Goal: Information Seeking & Learning: Learn about a topic

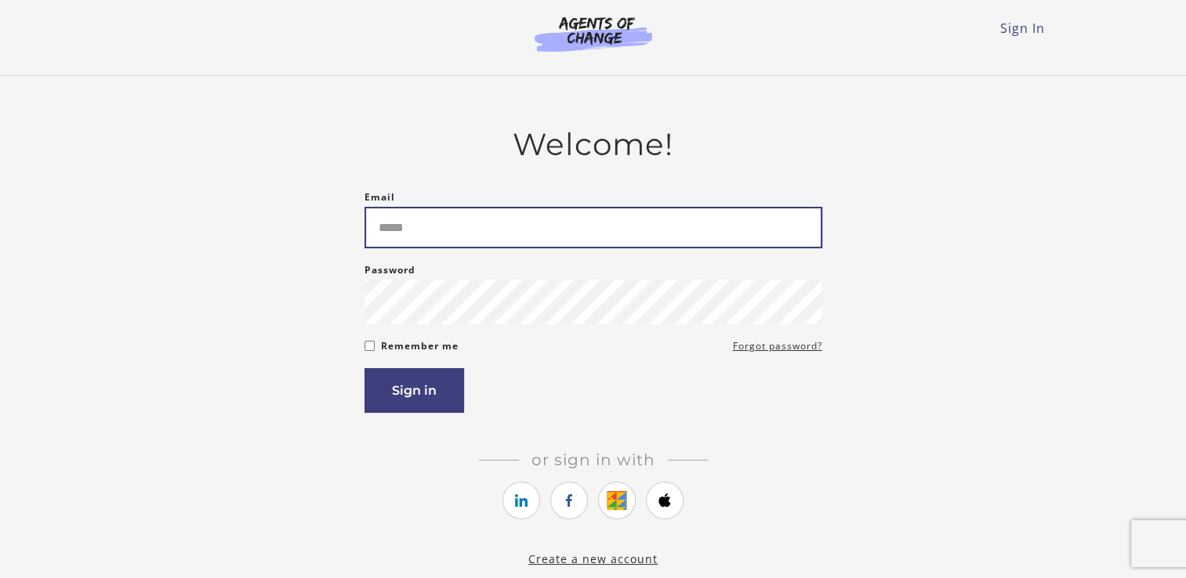
click at [508, 226] on input "Email" at bounding box center [593, 228] width 458 height 42
type input "**********"
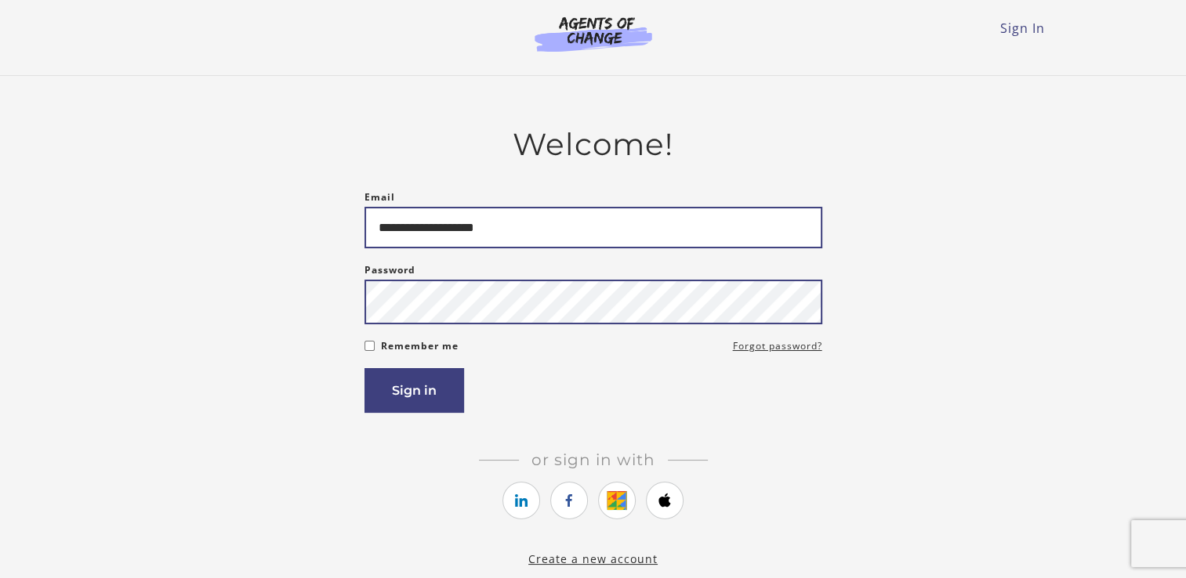
click at [364, 368] on button "Sign in" at bounding box center [414, 390] width 100 height 45
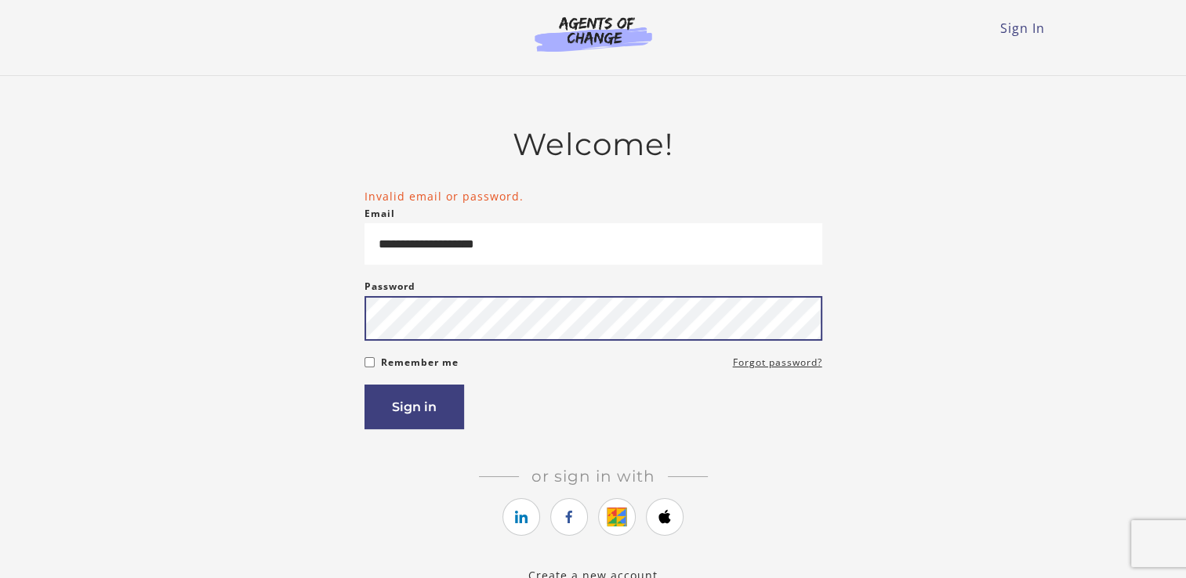
click at [364, 385] on button "Sign in" at bounding box center [414, 407] width 100 height 45
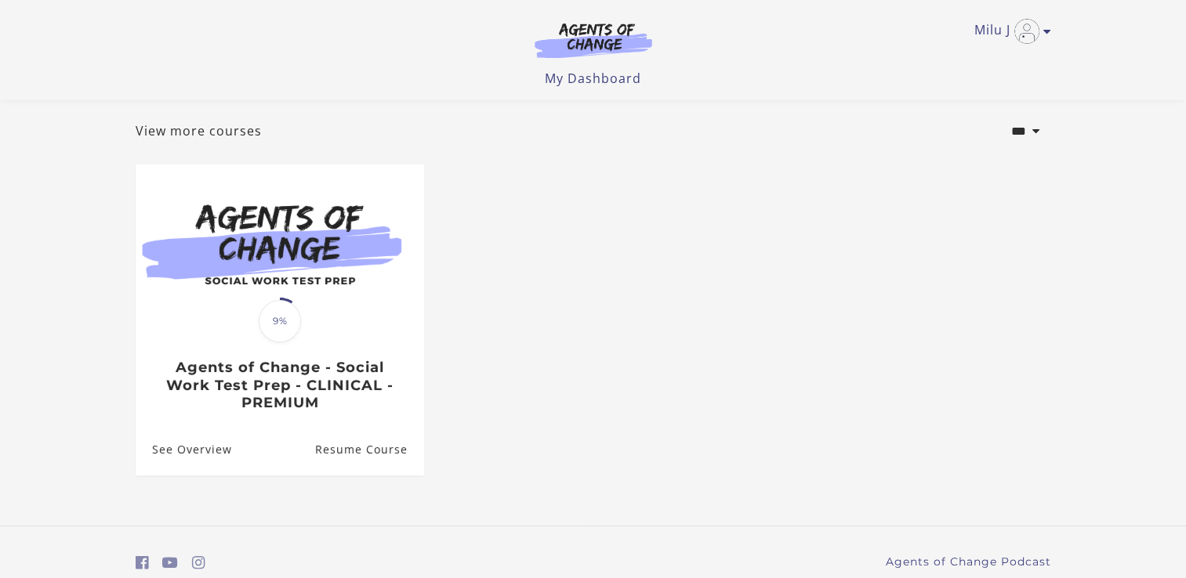
scroll to position [141, 0]
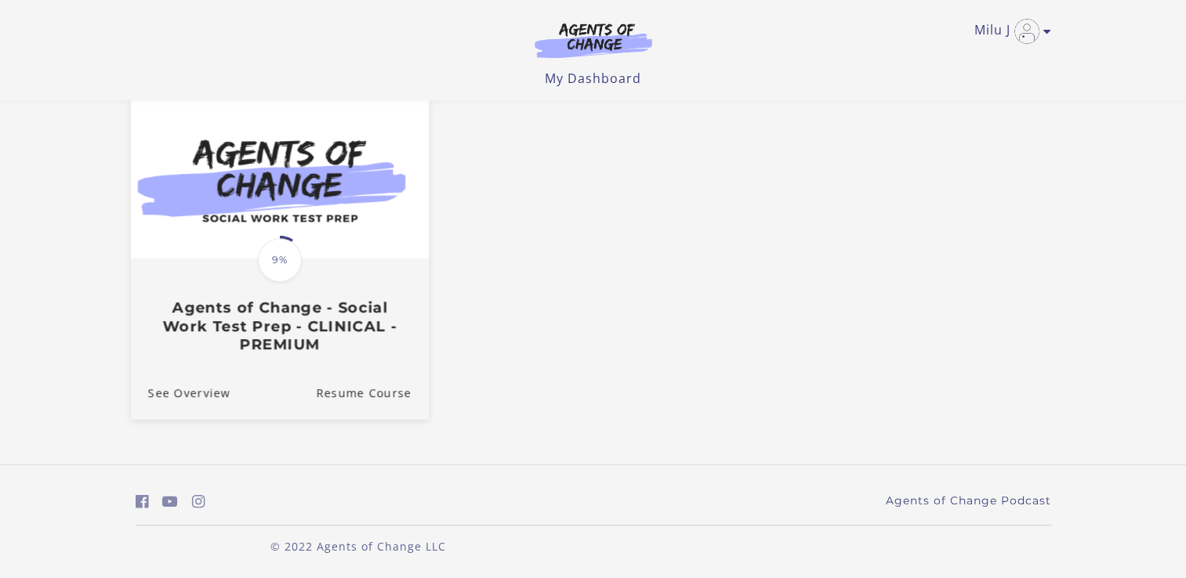
click at [367, 313] on h3 "Agents of Change - Social Work Test Prep - CLINICAL - PREMIUM" at bounding box center [278, 326] width 263 height 55
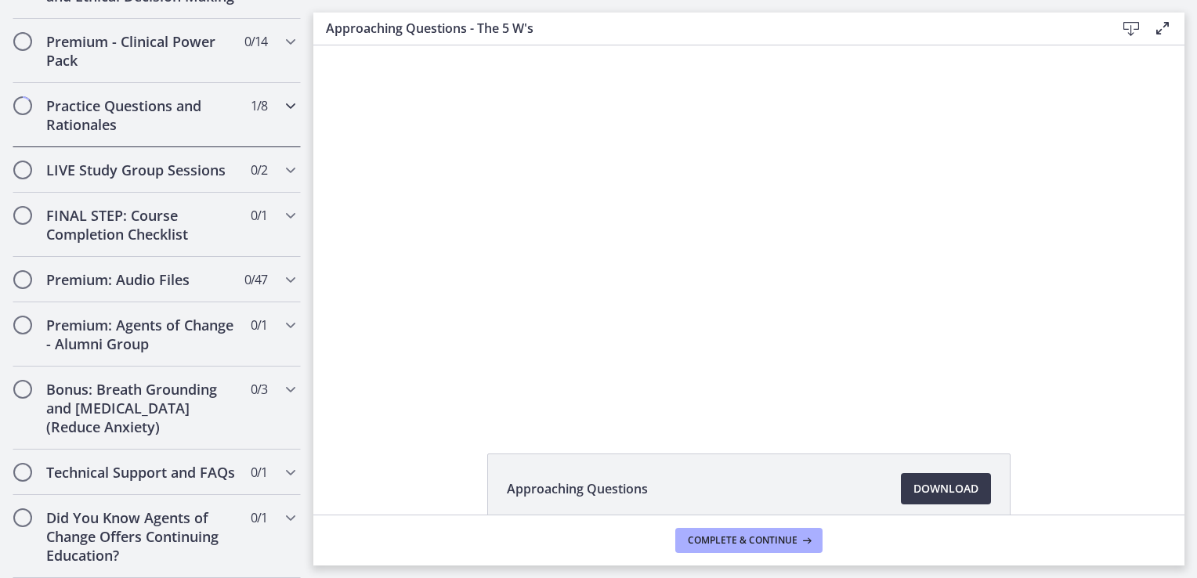
scroll to position [876, 0]
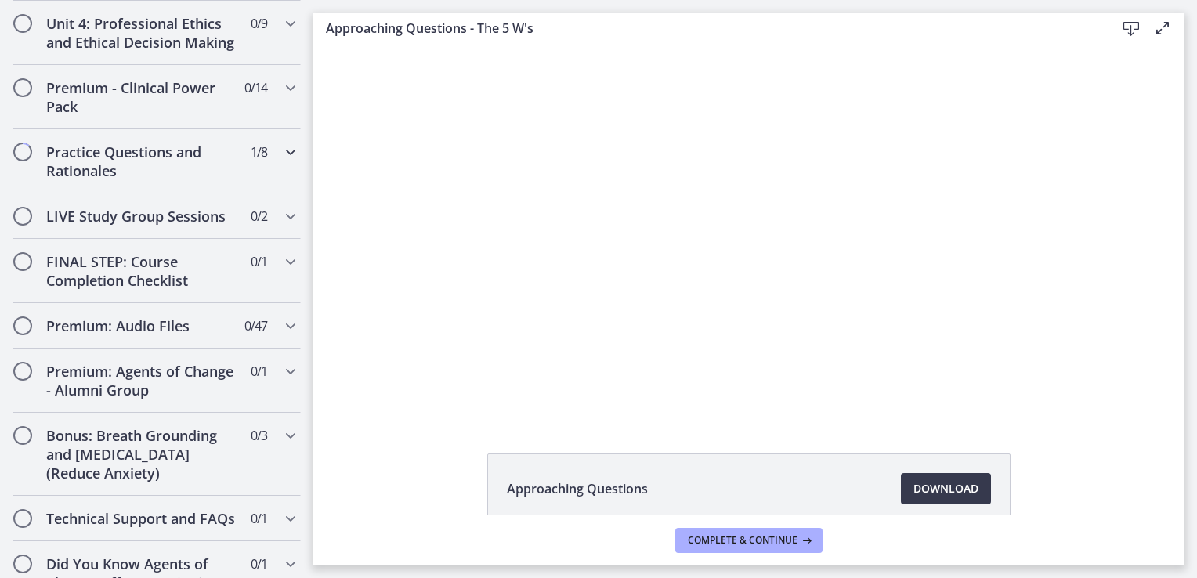
click at [113, 165] on h2 "Practice Questions and Rationales" at bounding box center [141, 162] width 191 height 38
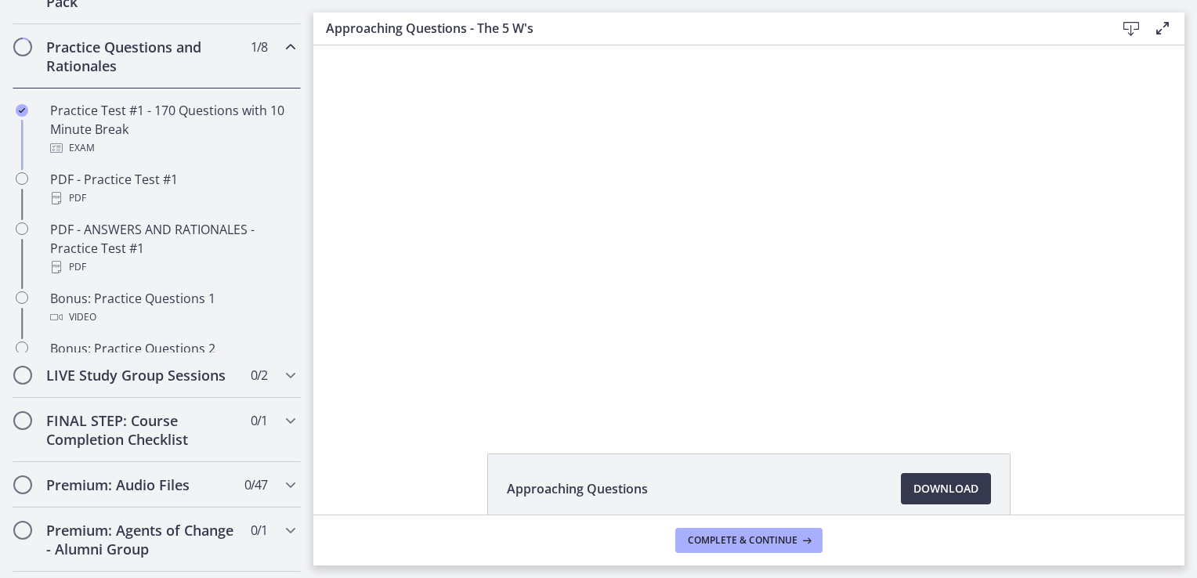
scroll to position [694, 0]
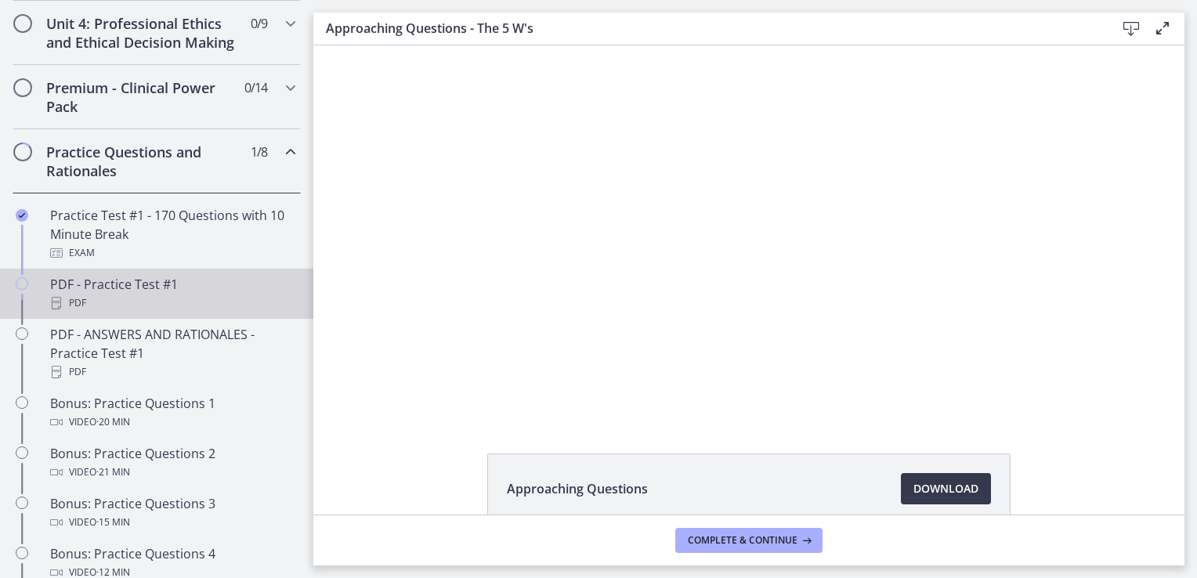
click at [107, 313] on div "PDF" at bounding box center [172, 303] width 245 height 19
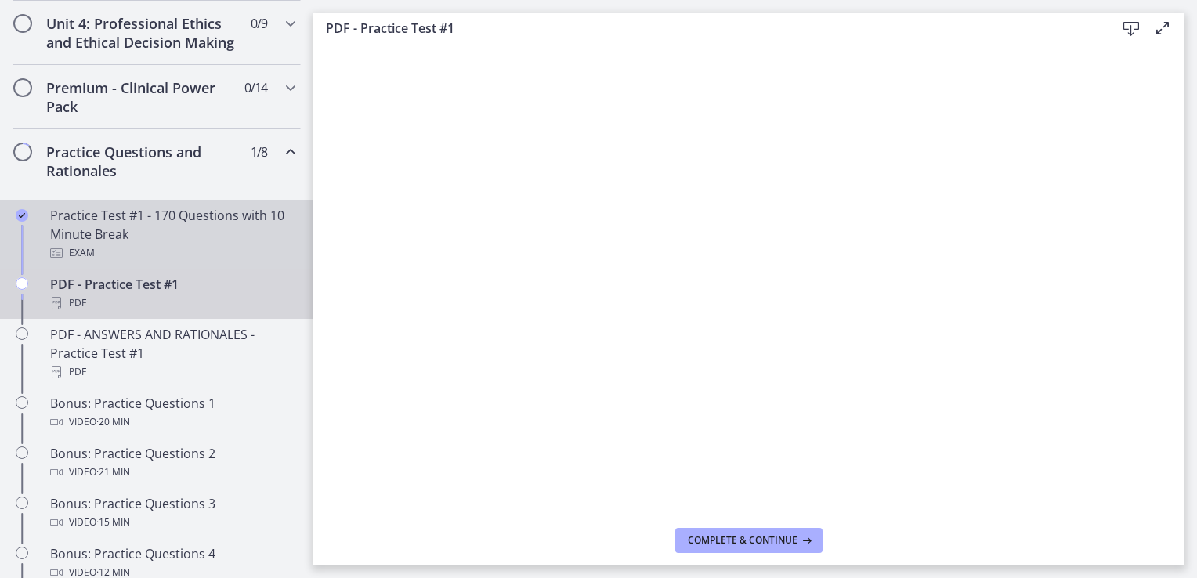
click at [245, 246] on div "Practice Test #1 - 170 Questions with 10 Minute Break Exam" at bounding box center [172, 234] width 245 height 56
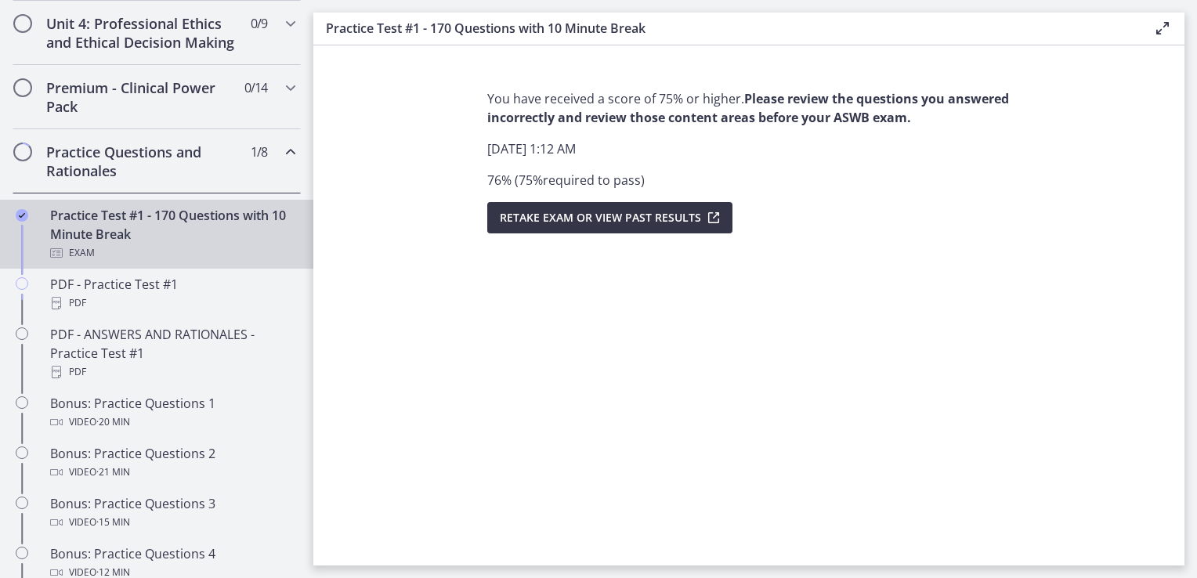
click at [715, 216] on icon "submit" at bounding box center [712, 217] width 22 height 19
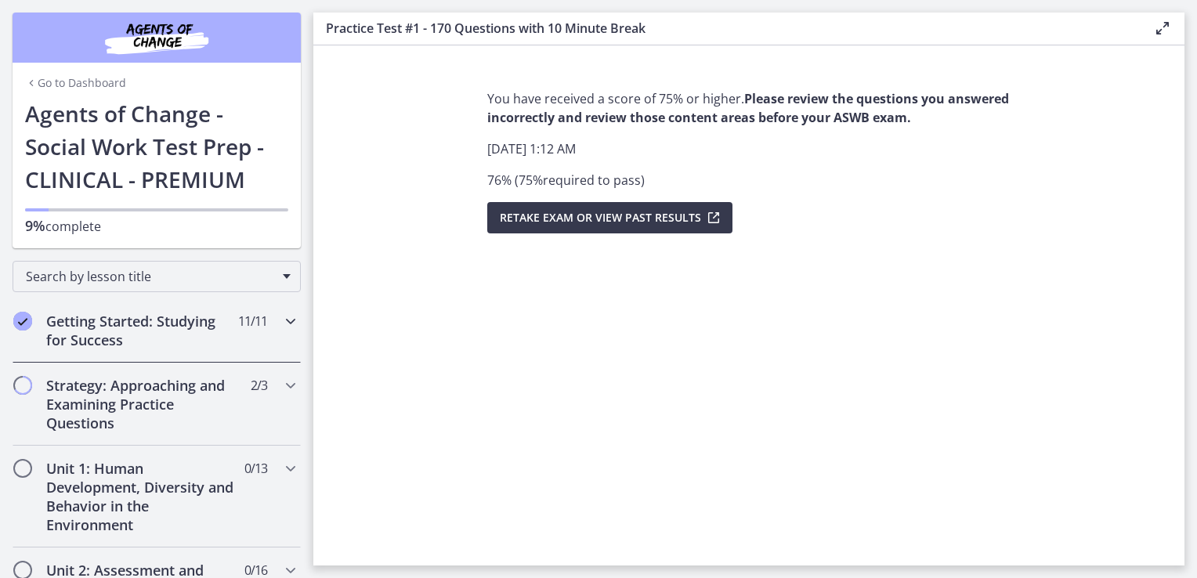
click at [153, 337] on h2 "Getting Started: Studying for Success" at bounding box center [141, 331] width 191 height 38
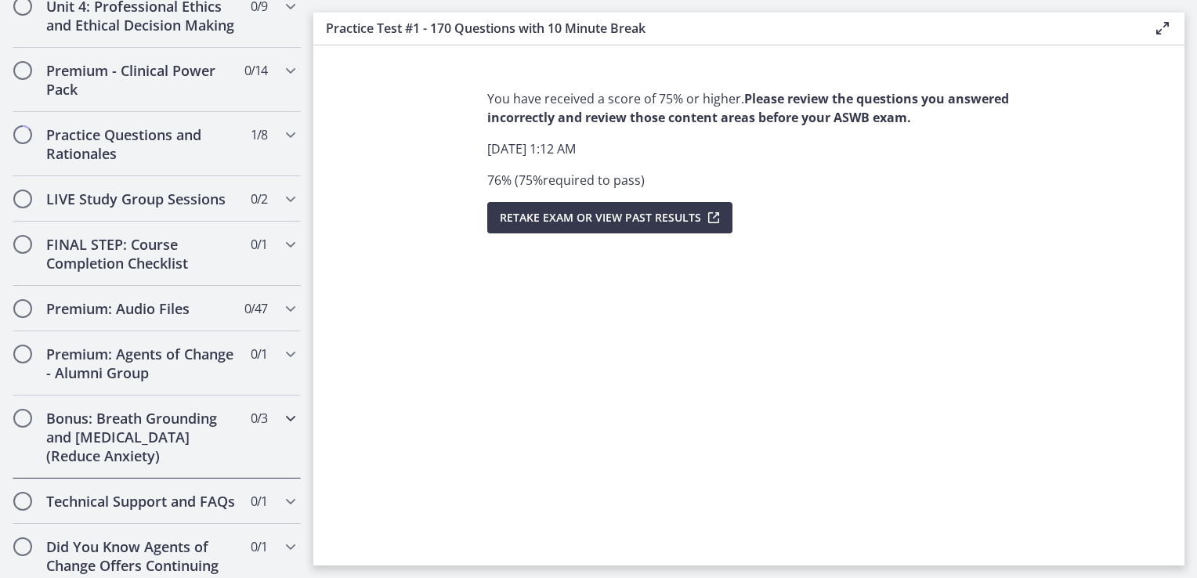
scroll to position [1393, 0]
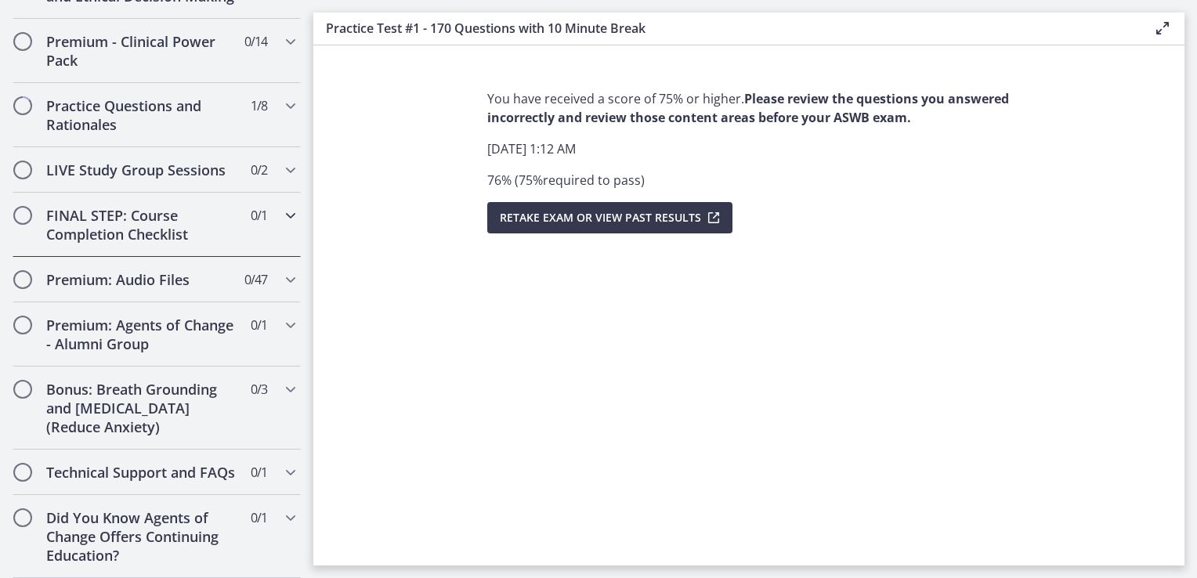
click at [143, 206] on h2 "FINAL STEP: Course Completion Checklist" at bounding box center [141, 225] width 191 height 38
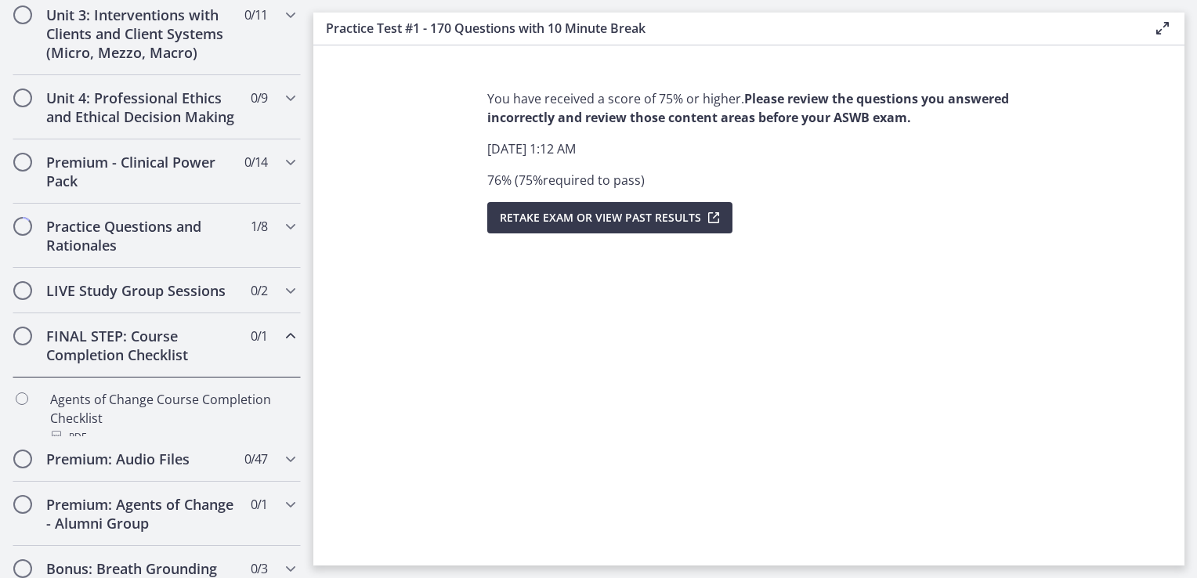
scroll to position [773, 0]
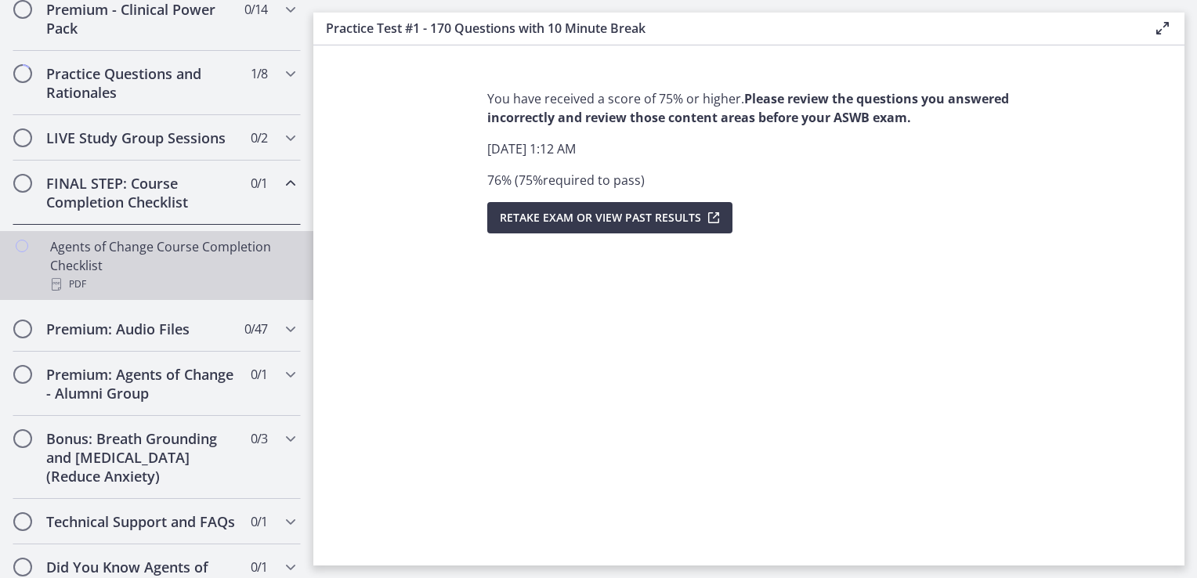
click at [161, 294] on div "PDF" at bounding box center [172, 284] width 245 height 19
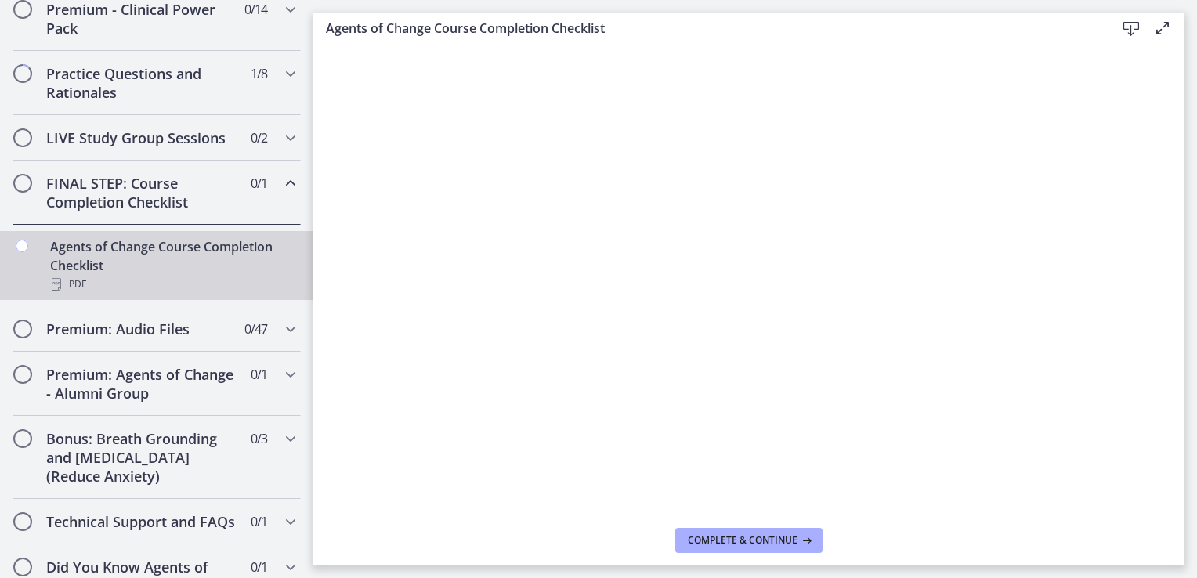
click at [75, 192] on h2 "FINAL STEP: Course Completion Checklist" at bounding box center [141, 193] width 191 height 38
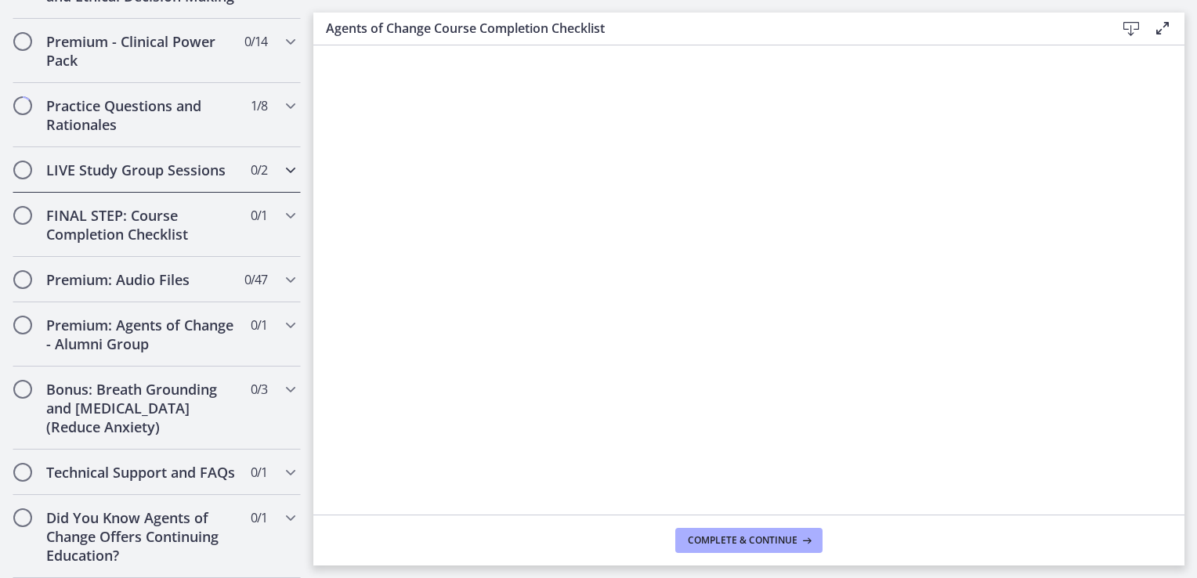
click at [94, 161] on h2 "LIVE Study Group Sessions" at bounding box center [141, 170] width 191 height 19
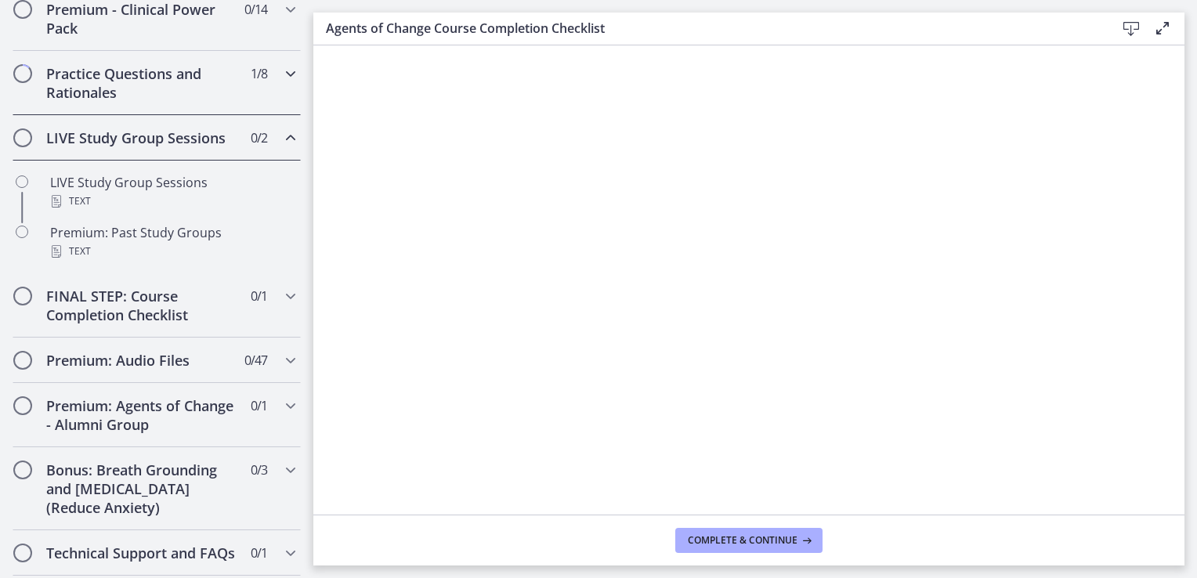
click at [103, 115] on div "Practice Questions and Rationales 1 / 8 Completed" at bounding box center [157, 83] width 288 height 64
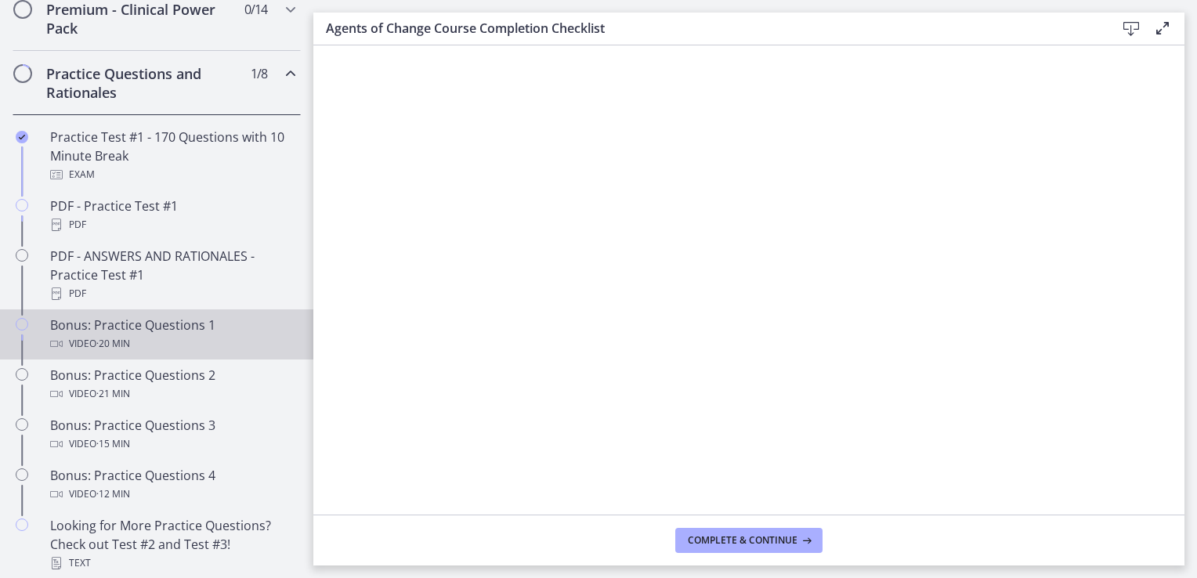
scroll to position [851, 0]
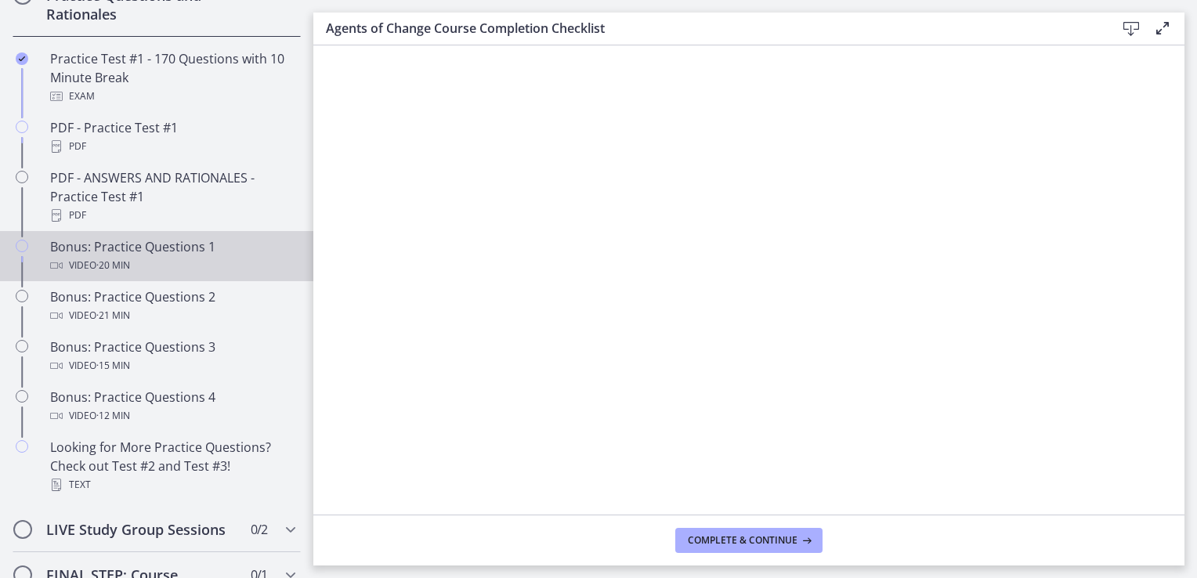
click at [143, 275] on div "Video · 20 min" at bounding box center [172, 265] width 245 height 19
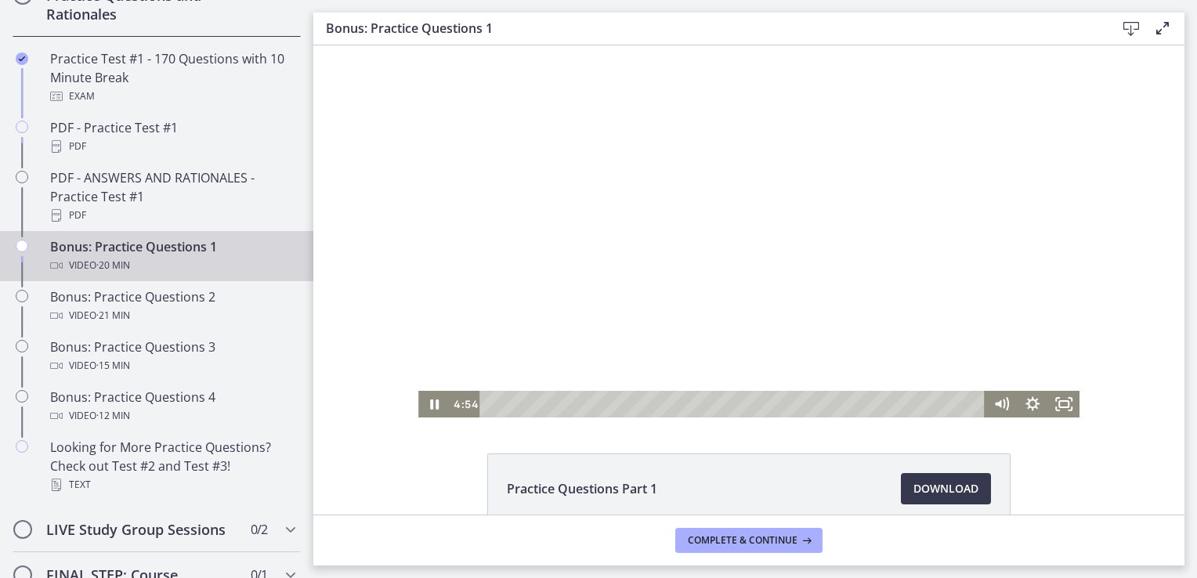
drag, startPoint x: 486, startPoint y: 400, endPoint x: 621, endPoint y: 403, distance: 134.8
click at [615, 403] on div "Playbar" at bounding box center [611, 404] width 9 height 9
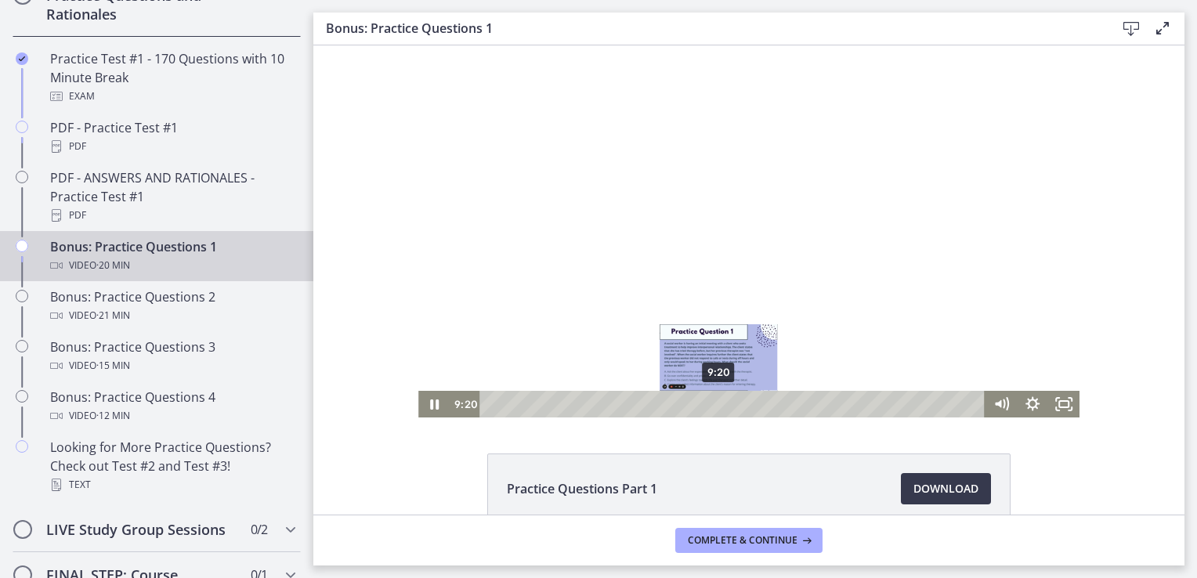
click at [737, 401] on div "9:20" at bounding box center [734, 404] width 487 height 27
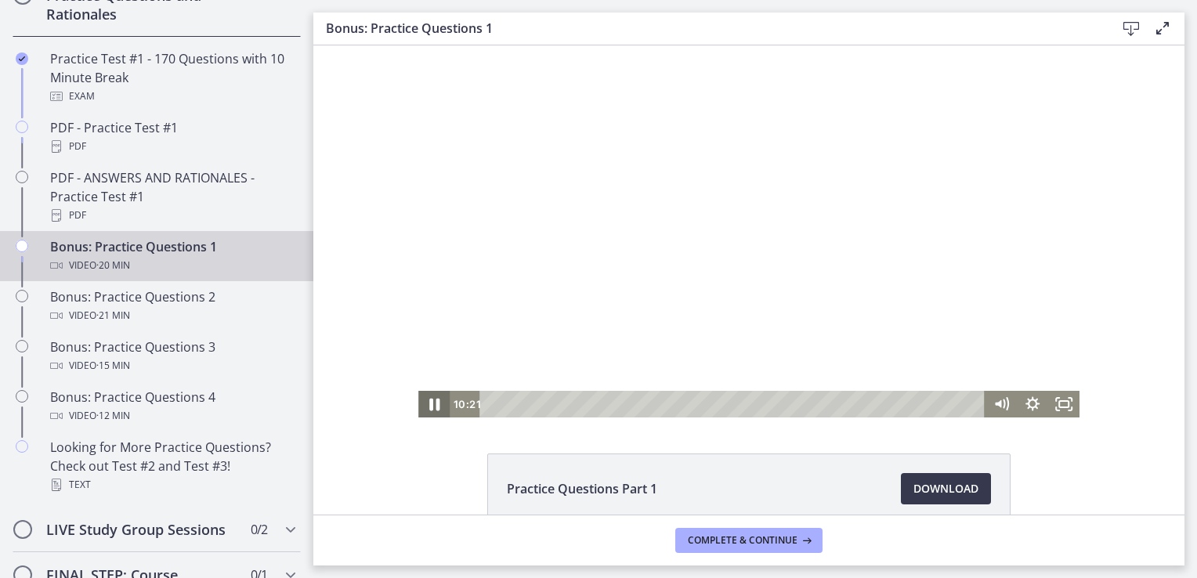
click at [425, 398] on icon "Pause" at bounding box center [434, 405] width 38 height 32
drag, startPoint x: 737, startPoint y: 403, endPoint x: 479, endPoint y: 422, distance: 258.5
click at [479, 418] on html "Click for sound @keyframes VOLUME_SMALL_WAVE_FLASH { 0% { opacity: 0; } 33% { o…" at bounding box center [748, 231] width 871 height 372
click at [433, 404] on icon "Play Video" at bounding box center [435, 404] width 8 height 11
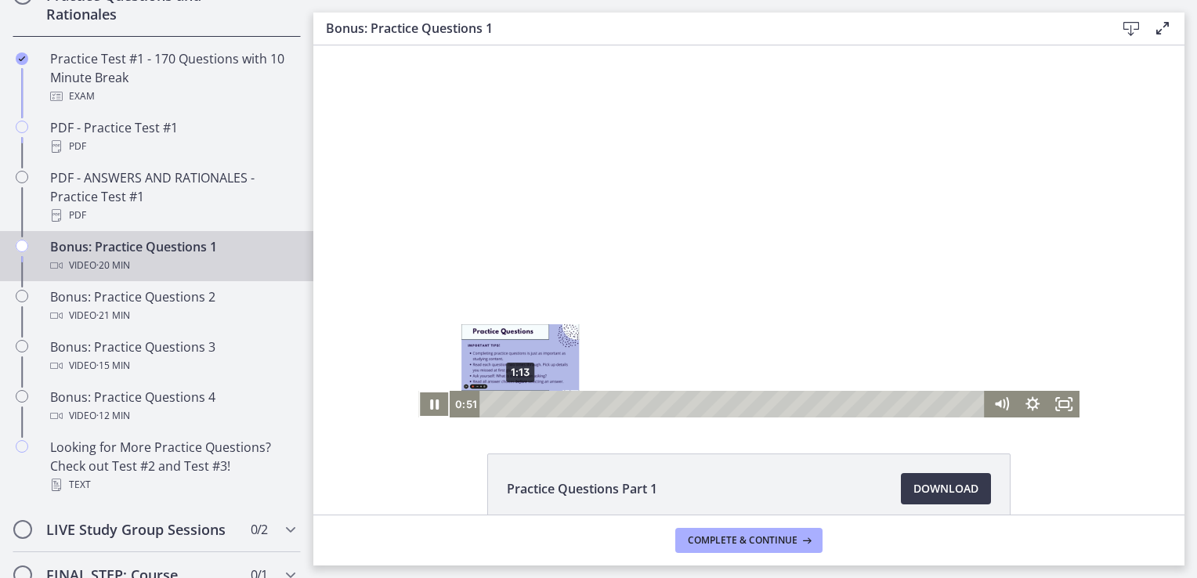
click at [515, 400] on div "1:13" at bounding box center [734, 404] width 487 height 27
click at [527, 400] on div "1:43" at bounding box center [734, 404] width 487 height 27
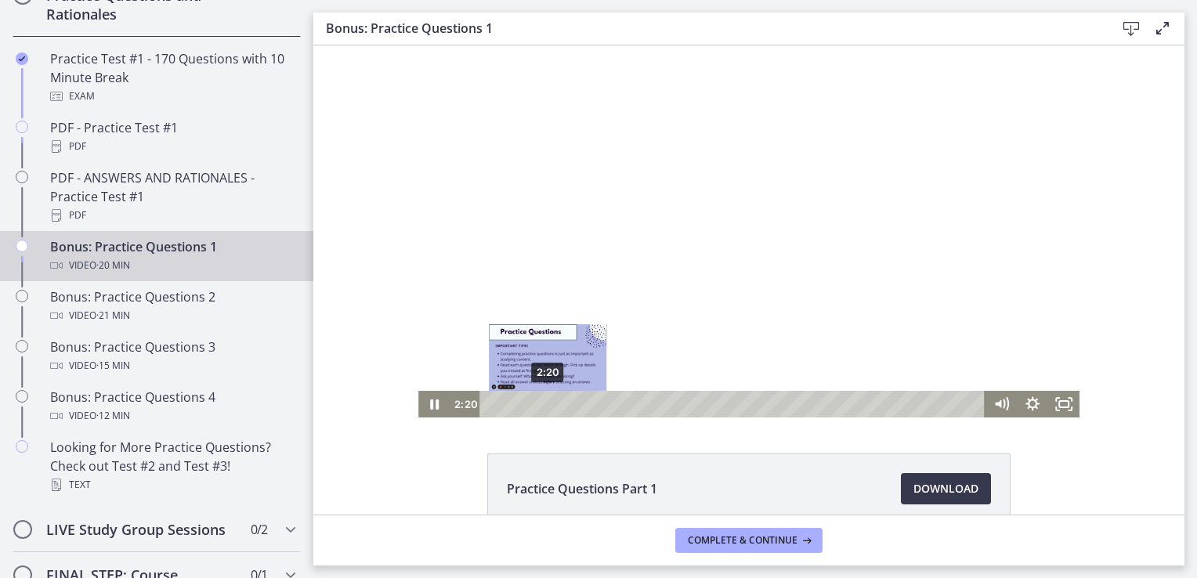
click at [542, 400] on div "2:20" at bounding box center [734, 404] width 487 height 27
click at [550, 402] on div "2:39" at bounding box center [734, 404] width 487 height 27
click at [559, 403] on div "3:00" at bounding box center [734, 404] width 487 height 27
click at [564, 403] on div "3:14" at bounding box center [734, 404] width 487 height 27
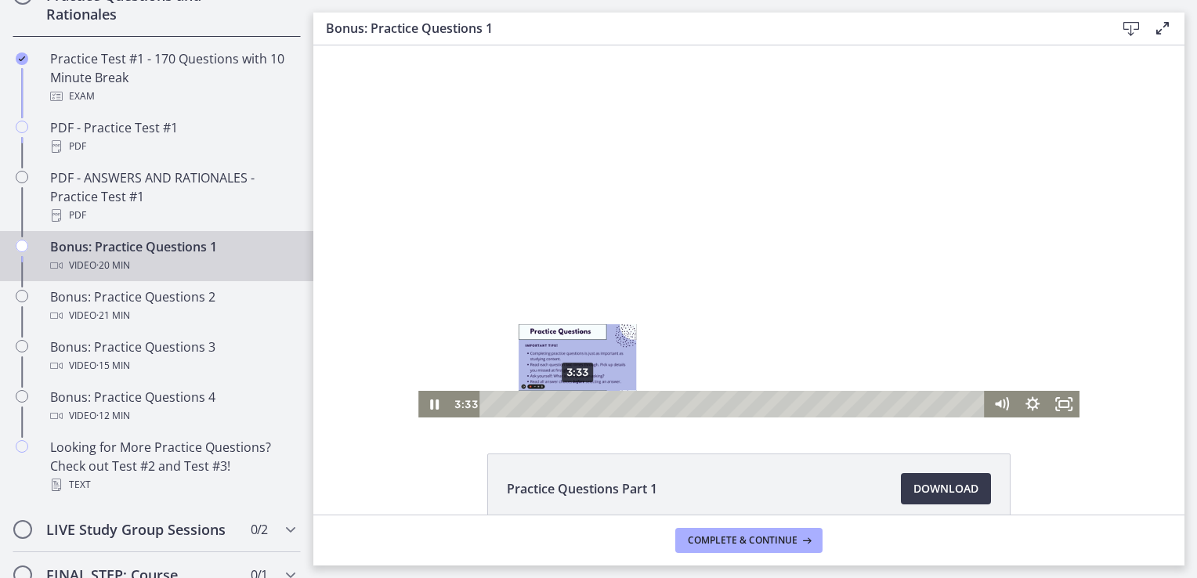
click at [572, 402] on div "3:33" at bounding box center [734, 404] width 487 height 27
click at [581, 402] on div "3:54" at bounding box center [734, 404] width 487 height 27
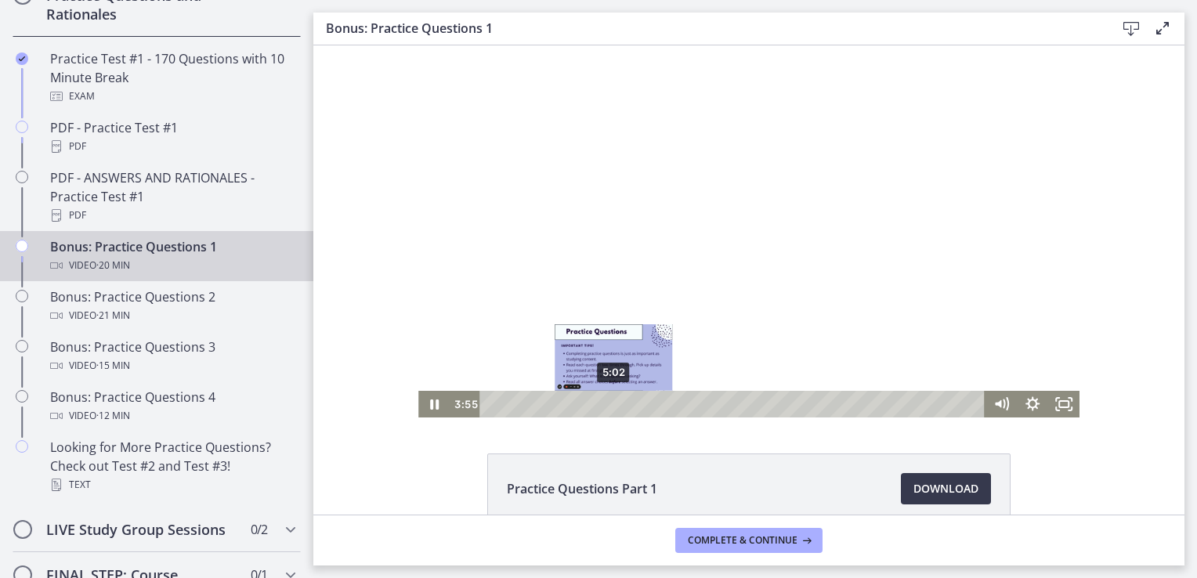
click at [608, 406] on div "5:02" at bounding box center [734, 404] width 487 height 27
click at [631, 403] on div "5:59" at bounding box center [734, 404] width 487 height 27
click at [625, 402] on div "5:44" at bounding box center [734, 404] width 487 height 27
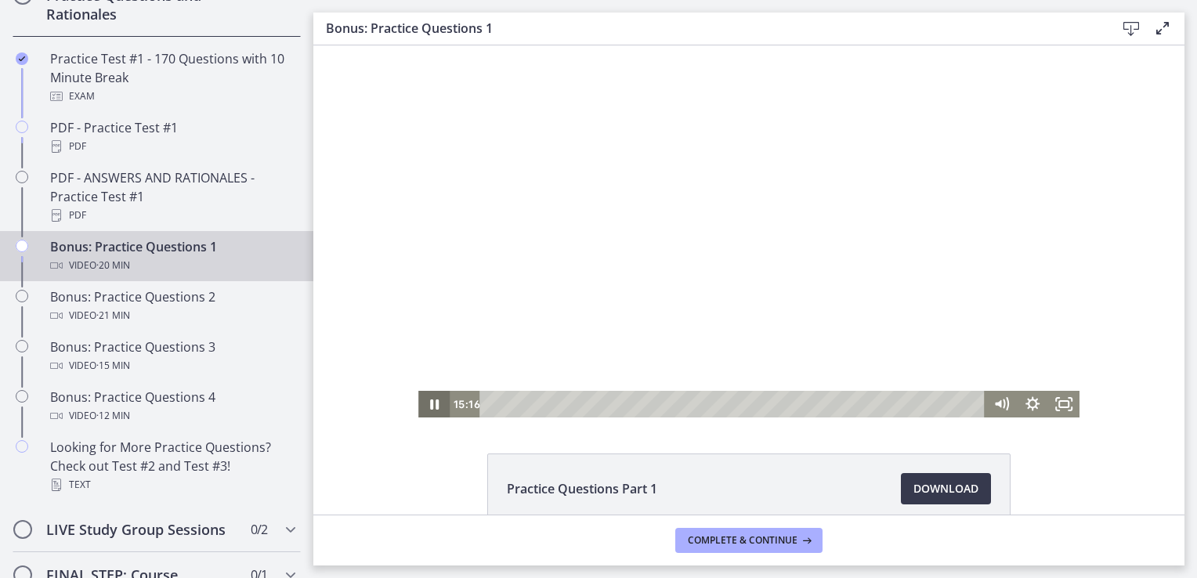
click at [436, 408] on icon "Pause" at bounding box center [433, 404] width 31 height 27
click at [428, 408] on icon "Play Video" at bounding box center [434, 404] width 31 height 27
click at [430, 405] on icon "Pause" at bounding box center [434, 405] width 9 height 10
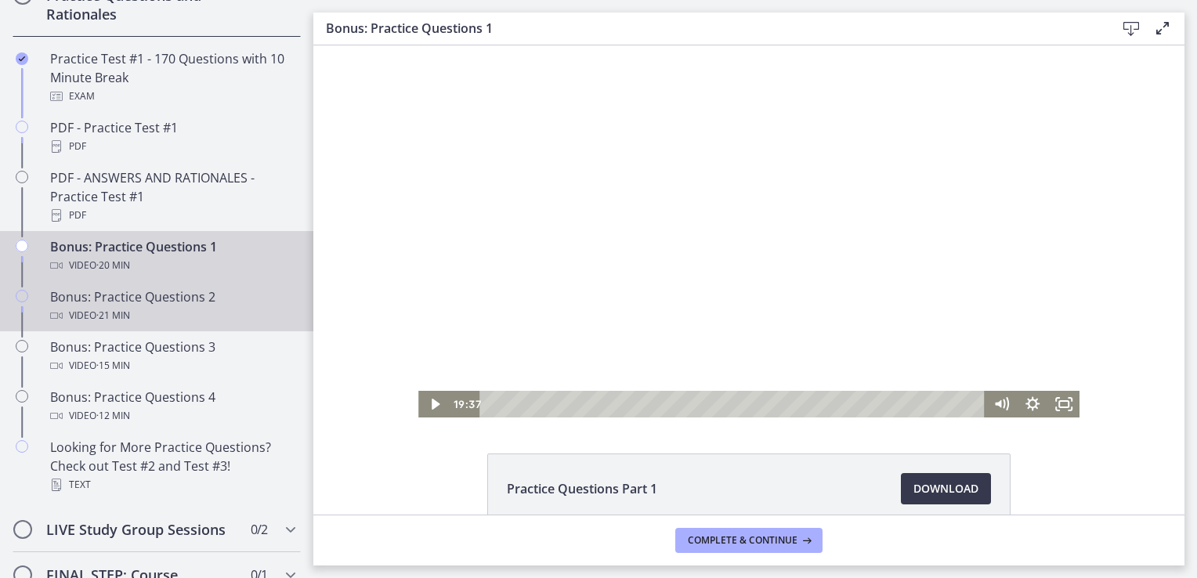
click at [193, 325] on div "Video · 21 min" at bounding box center [172, 315] width 245 height 19
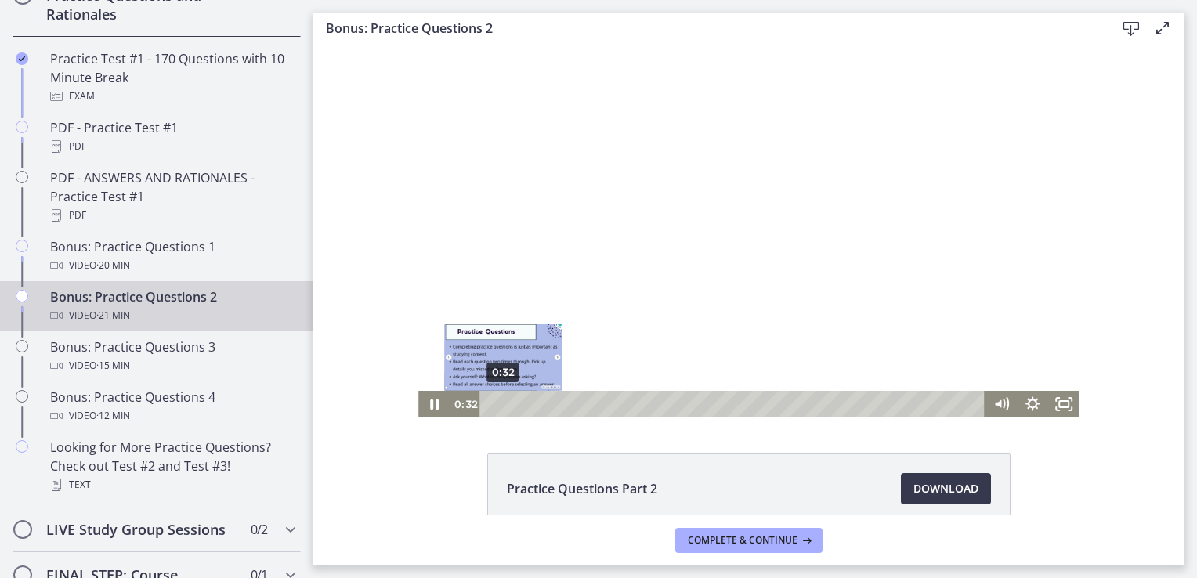
click at [498, 405] on div "0:32" at bounding box center [734, 404] width 487 height 27
click at [526, 400] on div "1:45" at bounding box center [734, 404] width 487 height 27
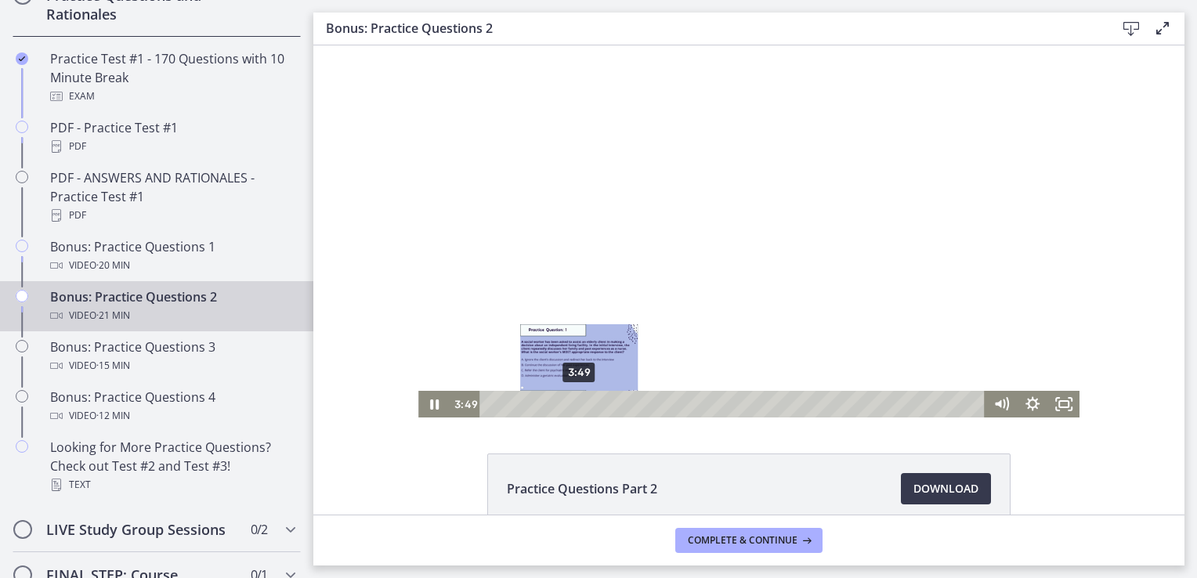
click at [574, 400] on div "3:49" at bounding box center [734, 404] width 487 height 27
click at [564, 400] on div "3:25" at bounding box center [734, 404] width 487 height 27
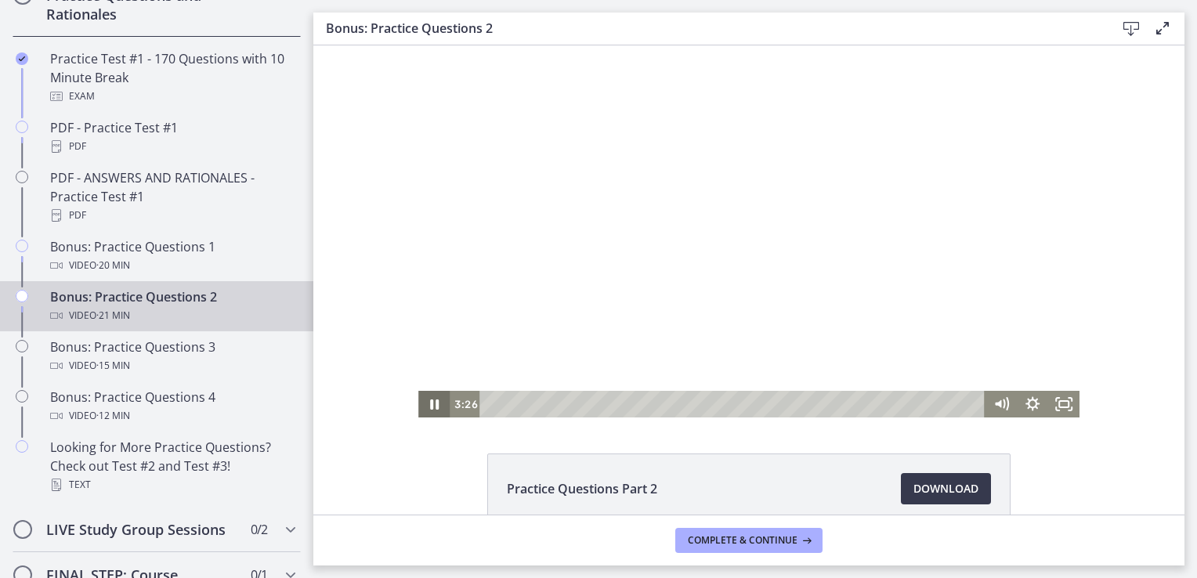
click at [430, 406] on icon "Pause" at bounding box center [434, 405] width 9 height 10
click at [433, 405] on icon "Play Video" at bounding box center [436, 405] width 38 height 32
click at [423, 409] on icon "Pause" at bounding box center [433, 404] width 31 height 27
